Goal: Transaction & Acquisition: Purchase product/service

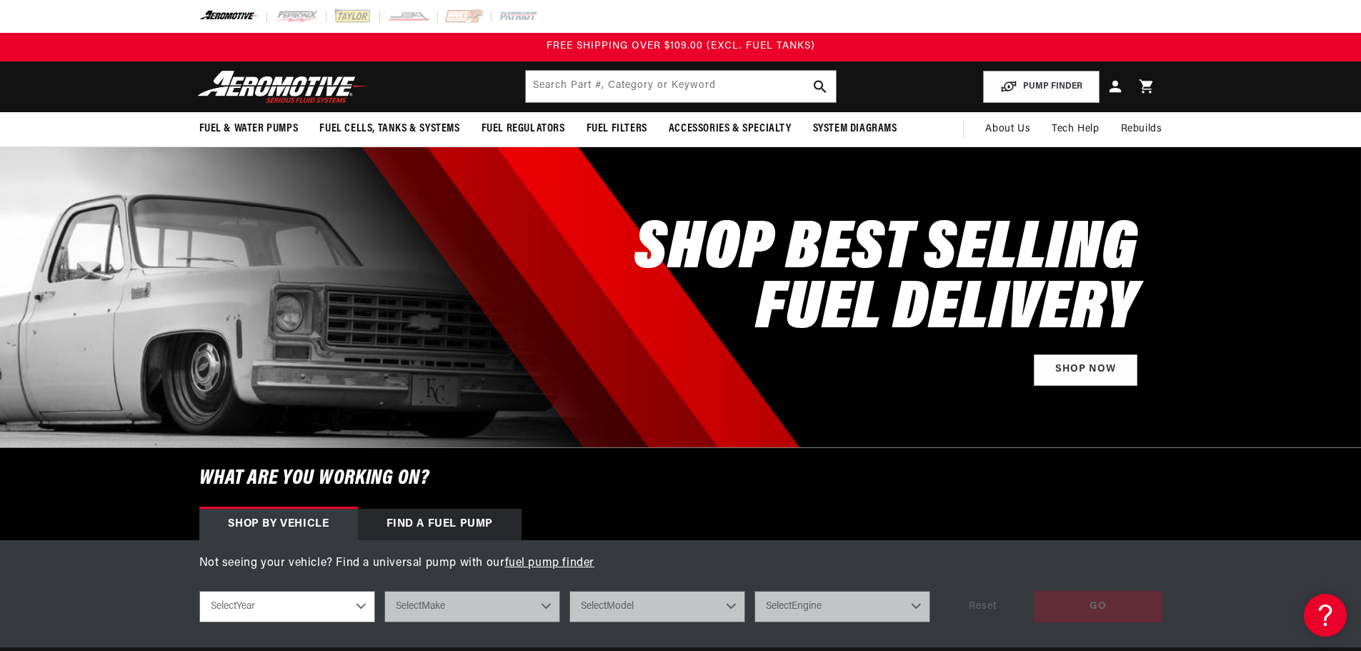
click at [1125, 85] on link "Log in" at bounding box center [1114, 87] width 31 height 34
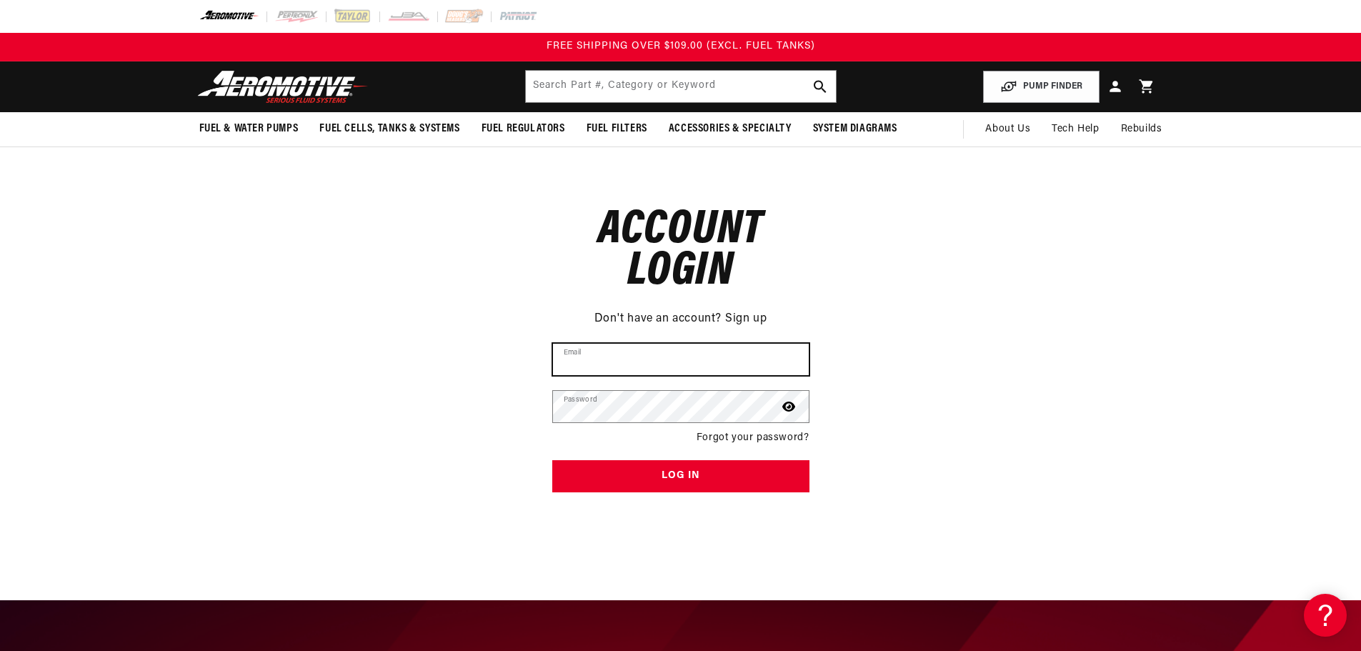
click at [601, 352] on input "Email" at bounding box center [681, 359] width 256 height 31
type input "[EMAIL_ADDRESS][DOMAIN_NAME]"
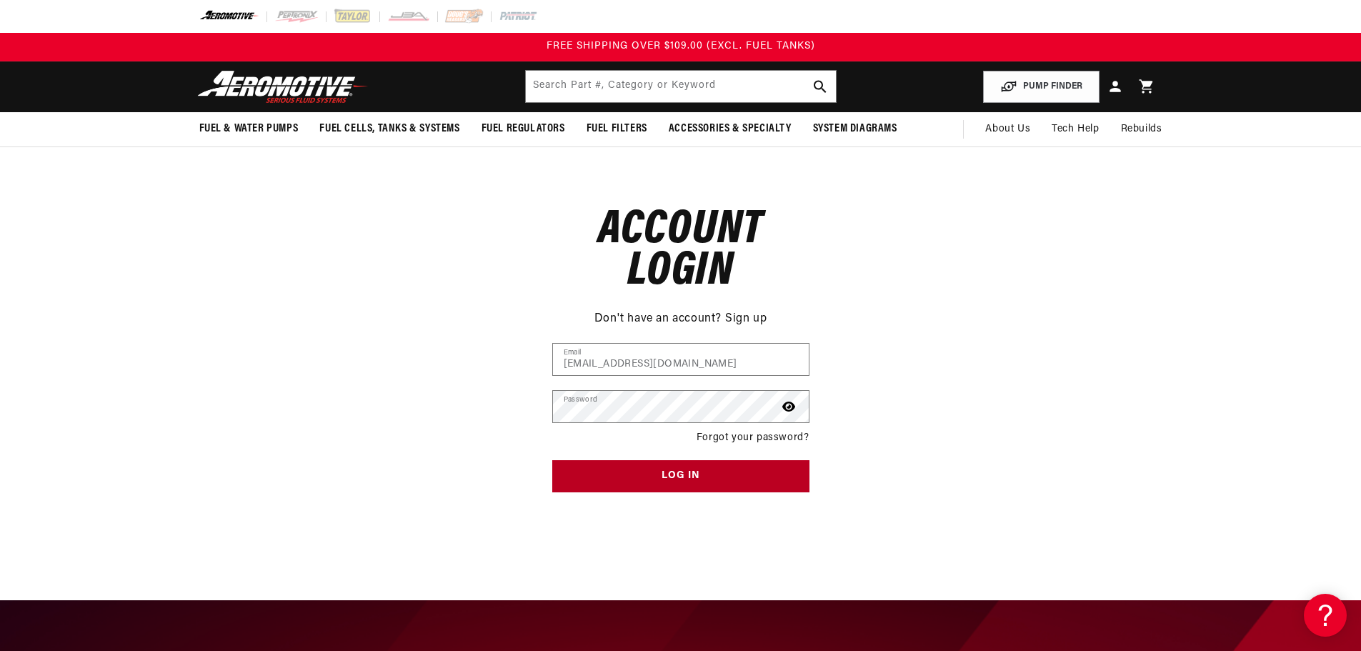
click at [666, 479] on button "Log in" at bounding box center [680, 476] width 257 height 32
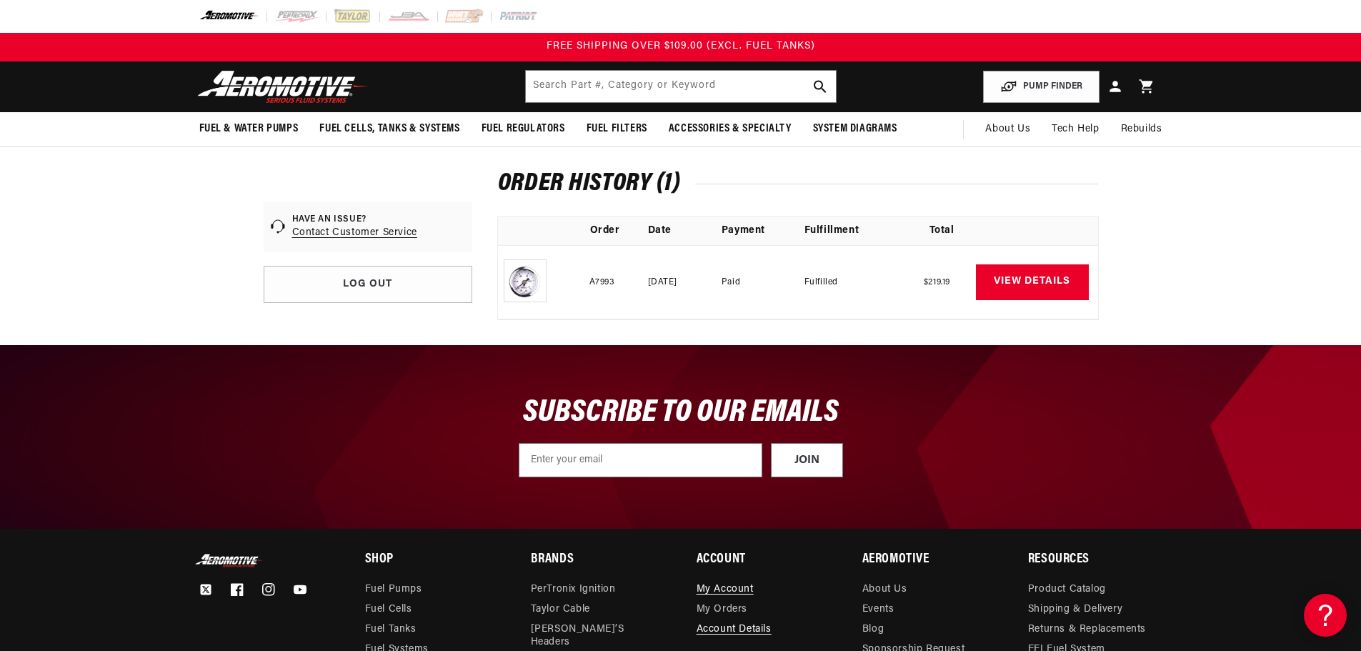
click at [51, 366] on img at bounding box center [680, 437] width 1361 height 184
click at [519, 279] on img at bounding box center [525, 280] width 43 height 43
drag, startPoint x: 619, startPoint y: 276, endPoint x: 654, endPoint y: 274, distance: 34.4
click at [619, 276] on td "A7993" at bounding box center [605, 282] width 86 height 74
click at [997, 276] on link "View details" at bounding box center [1032, 282] width 113 height 36
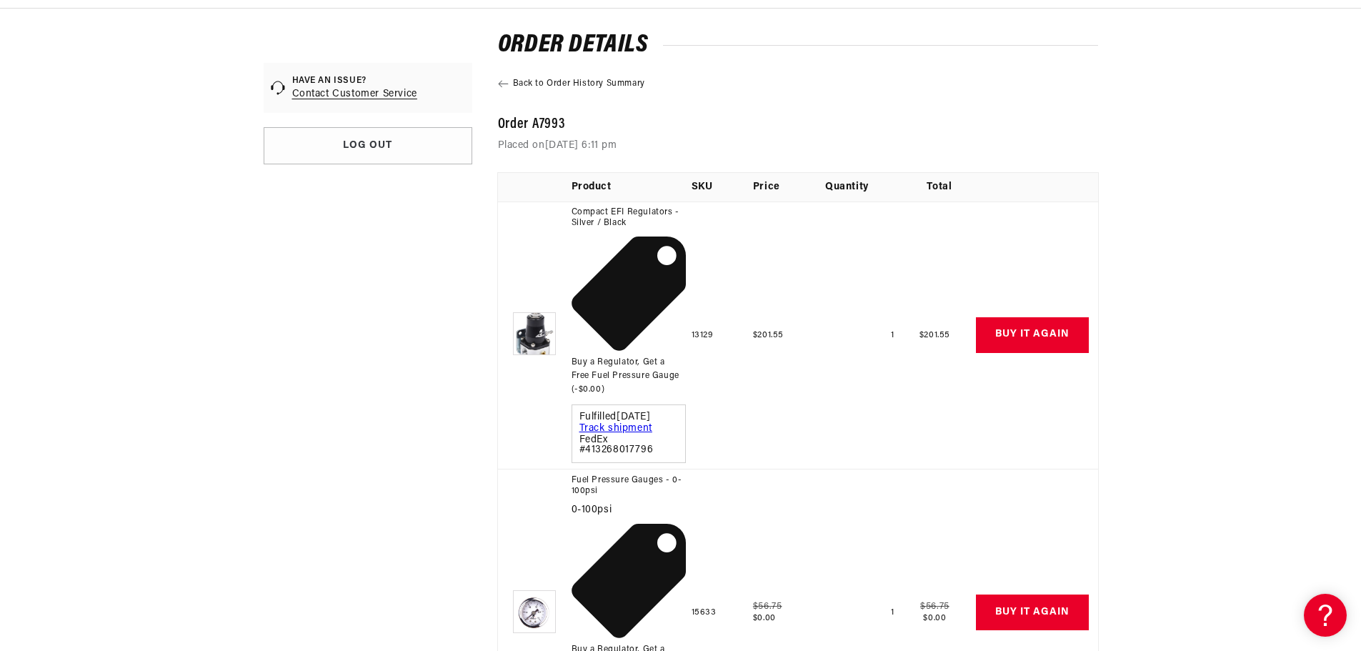
scroll to position [143, 0]
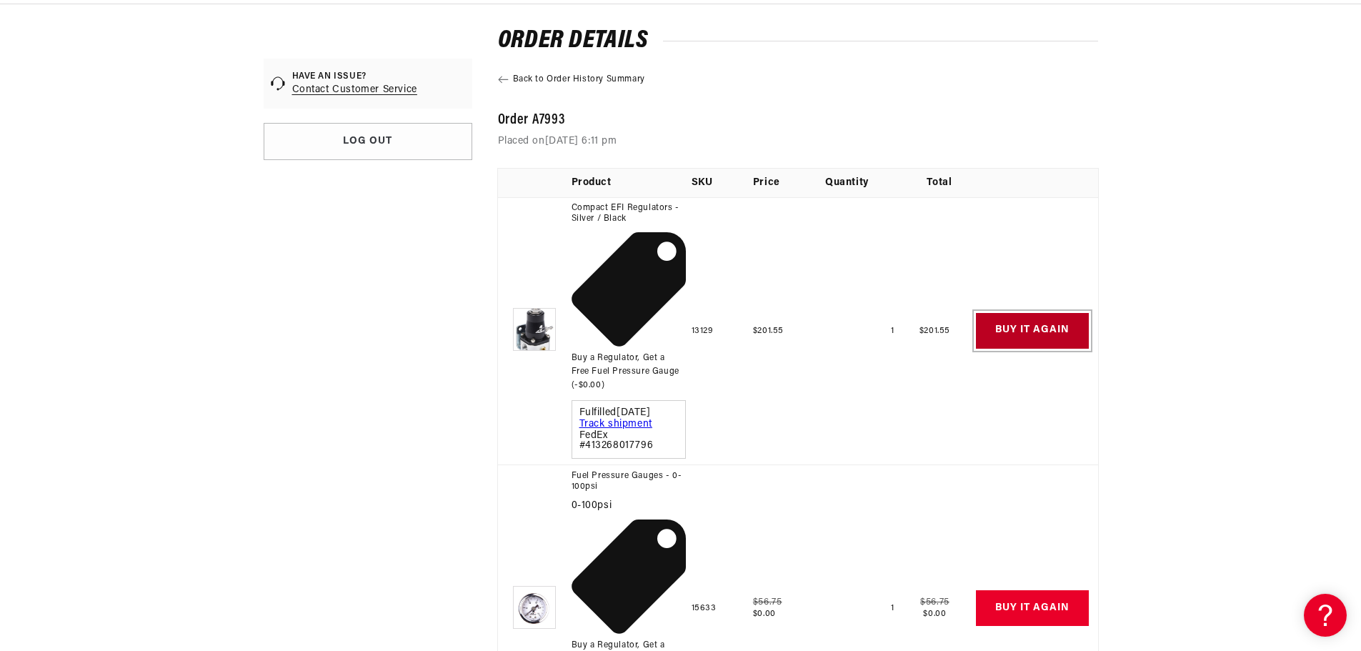
click at [1020, 329] on button "Buy it again" at bounding box center [1032, 331] width 113 height 36
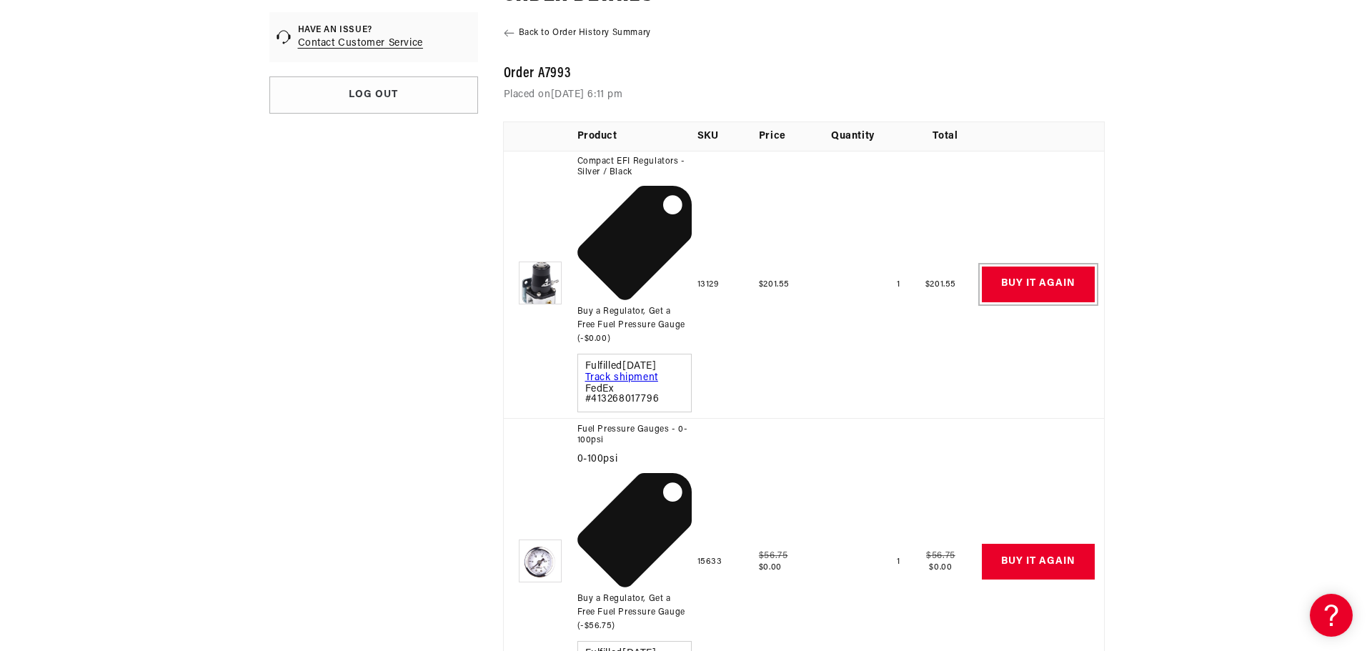
scroll to position [214, 0]
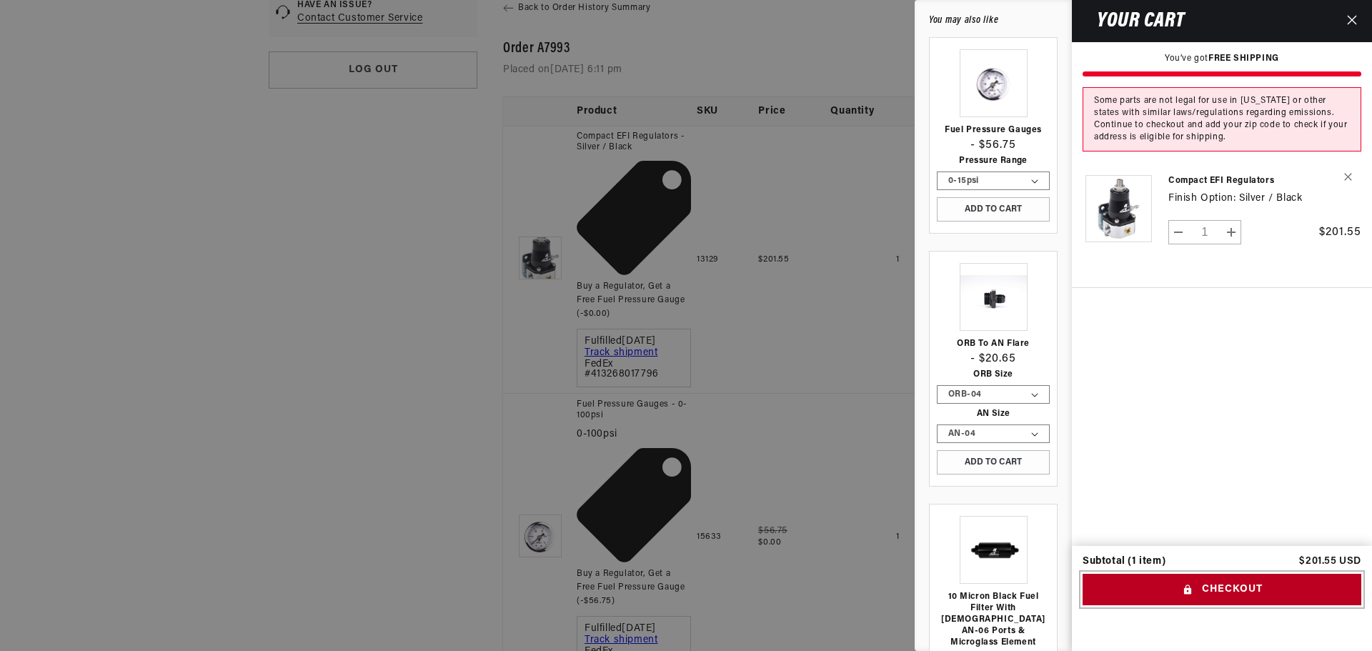
click at [1222, 582] on button "Checkout" at bounding box center [1221, 590] width 279 height 32
